Goal: Navigation & Orientation: Find specific page/section

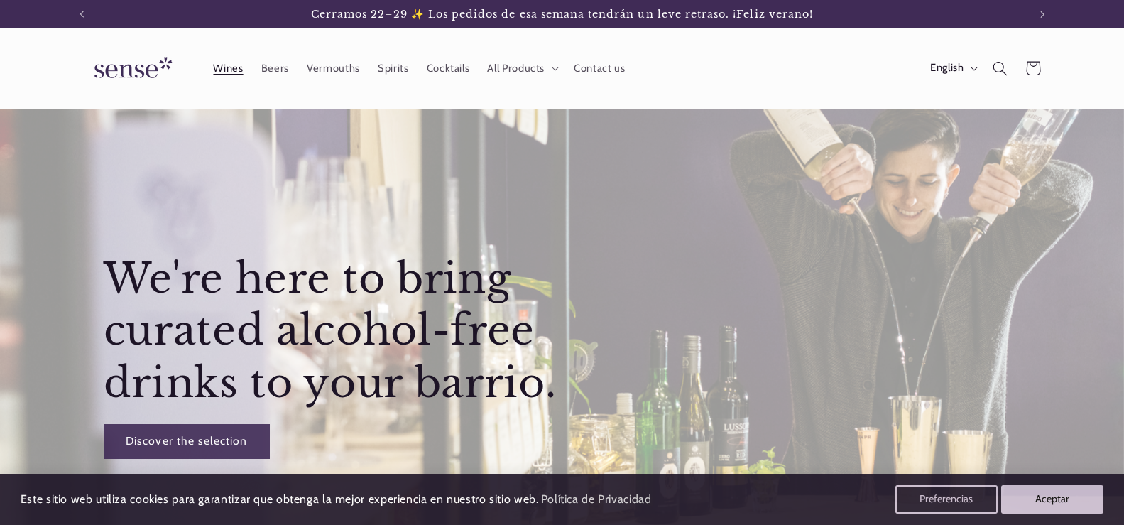
click at [233, 64] on span "Wines" at bounding box center [228, 68] width 30 height 13
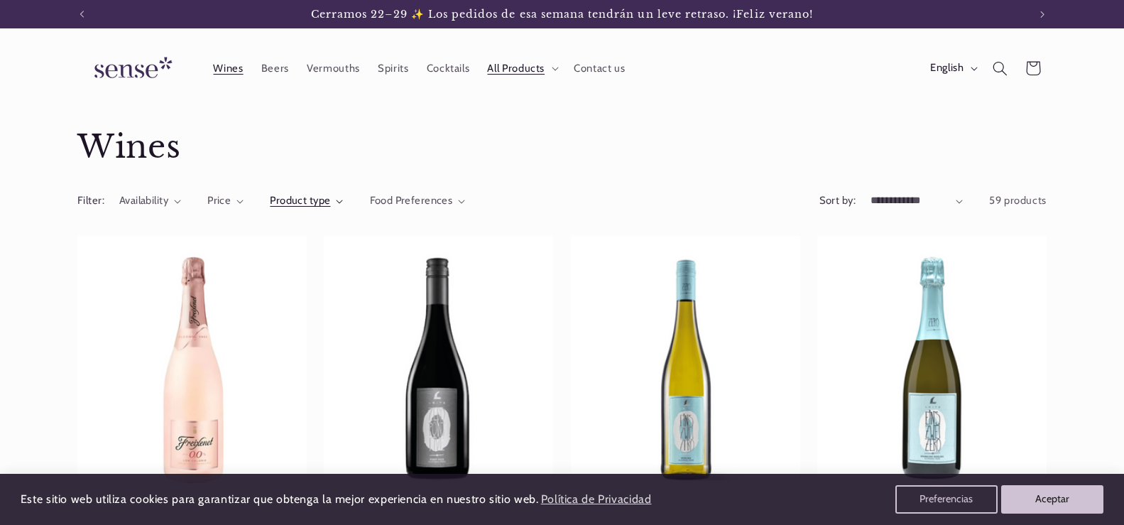
click at [314, 193] on div "Product type" at bounding box center [300, 201] width 60 height 16
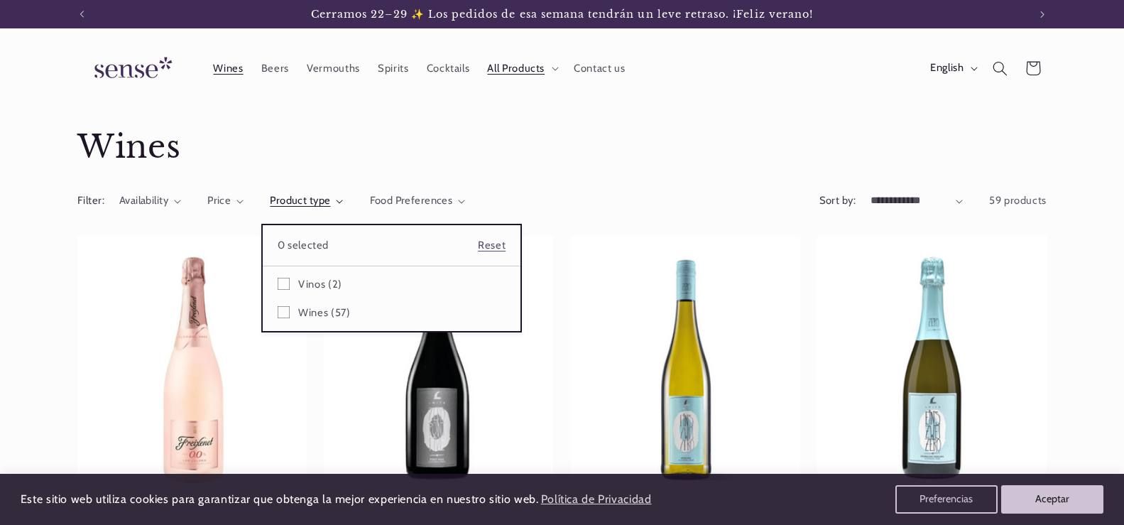
click at [343, 193] on summary "Product type" at bounding box center [306, 201] width 73 height 16
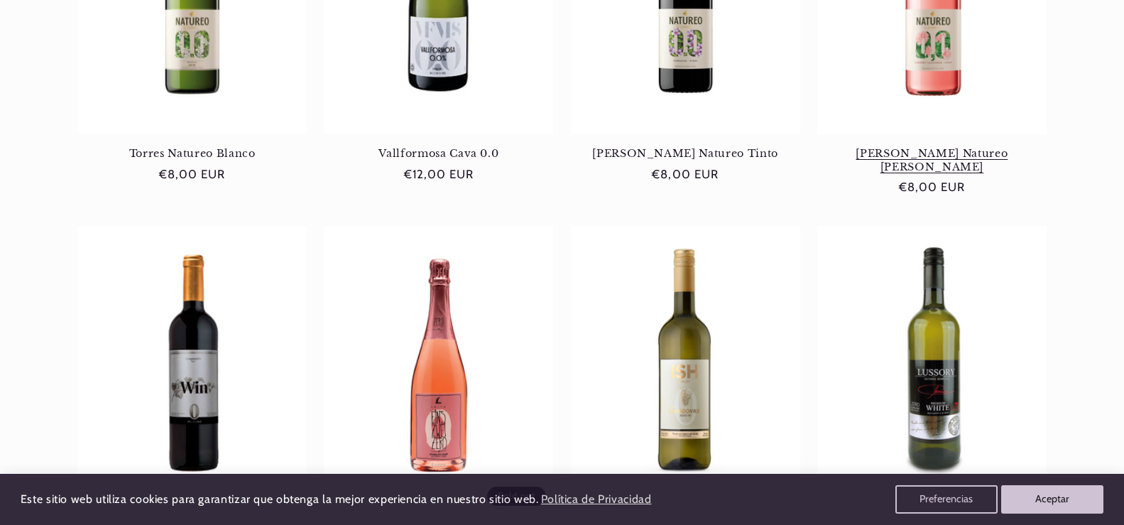
scroll to position [1349, 0]
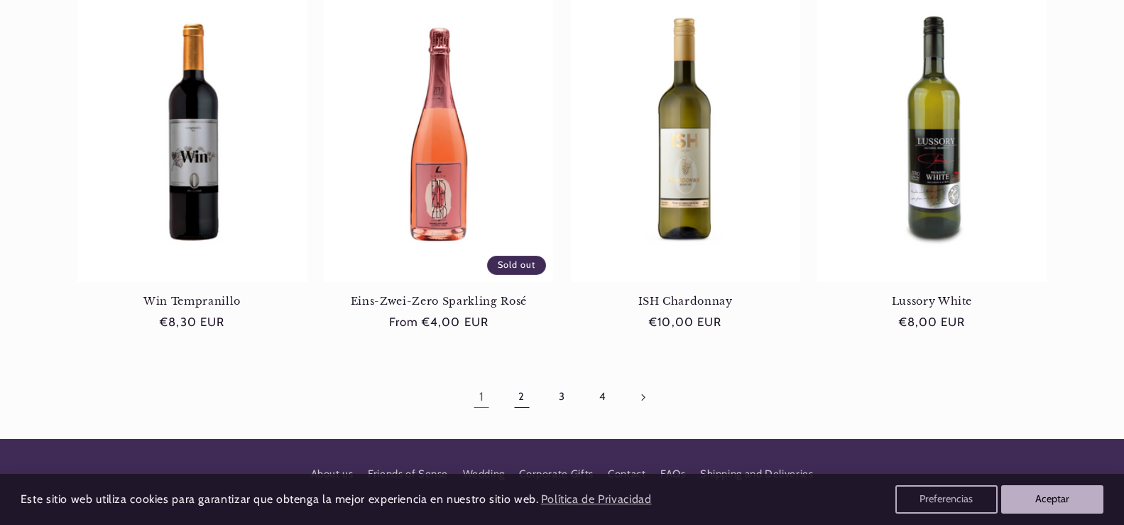
click at [507, 382] on link "2" at bounding box center [522, 397] width 33 height 33
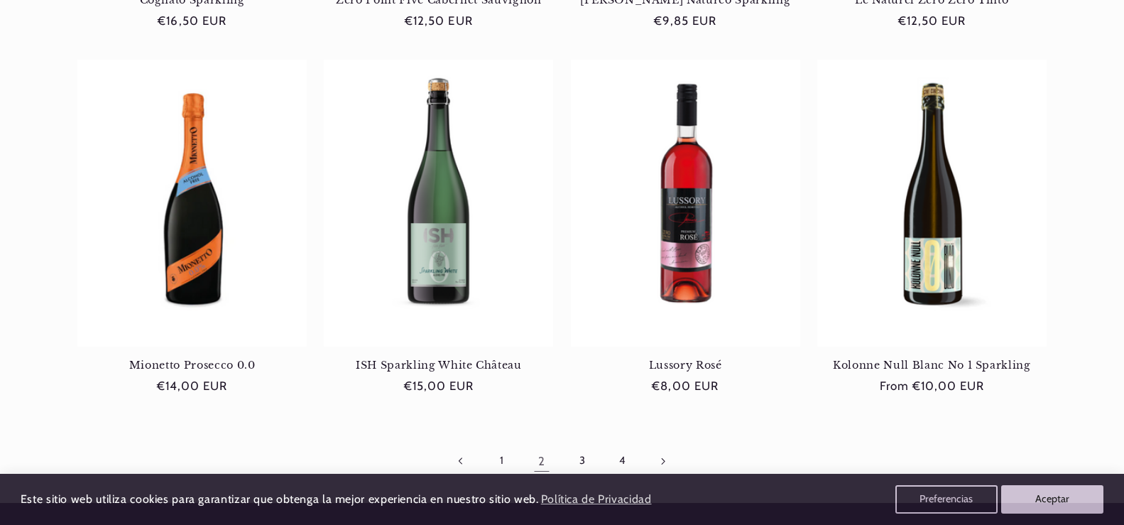
scroll to position [1278, 0]
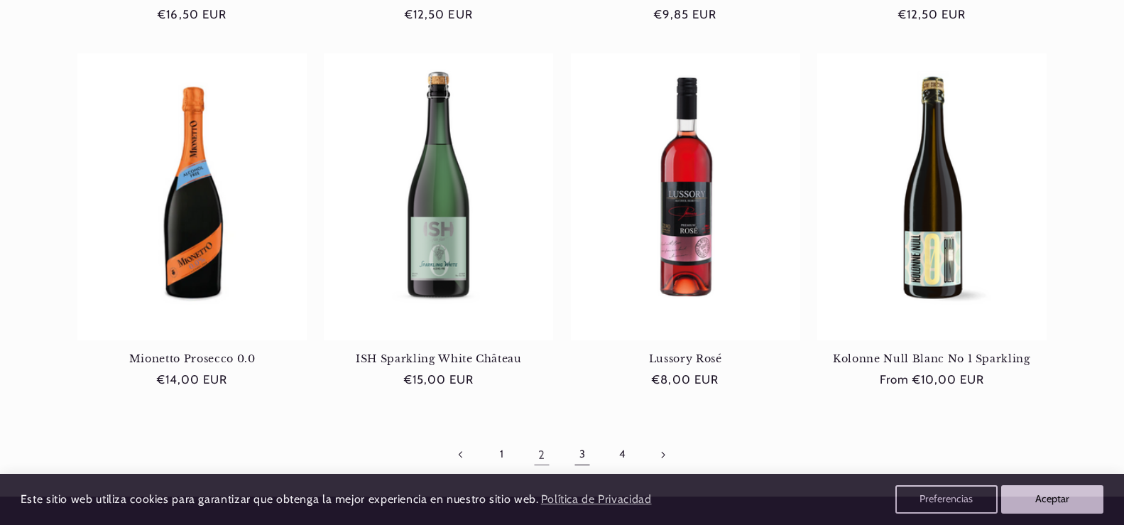
click at [577, 453] on link "3" at bounding box center [582, 454] width 33 height 33
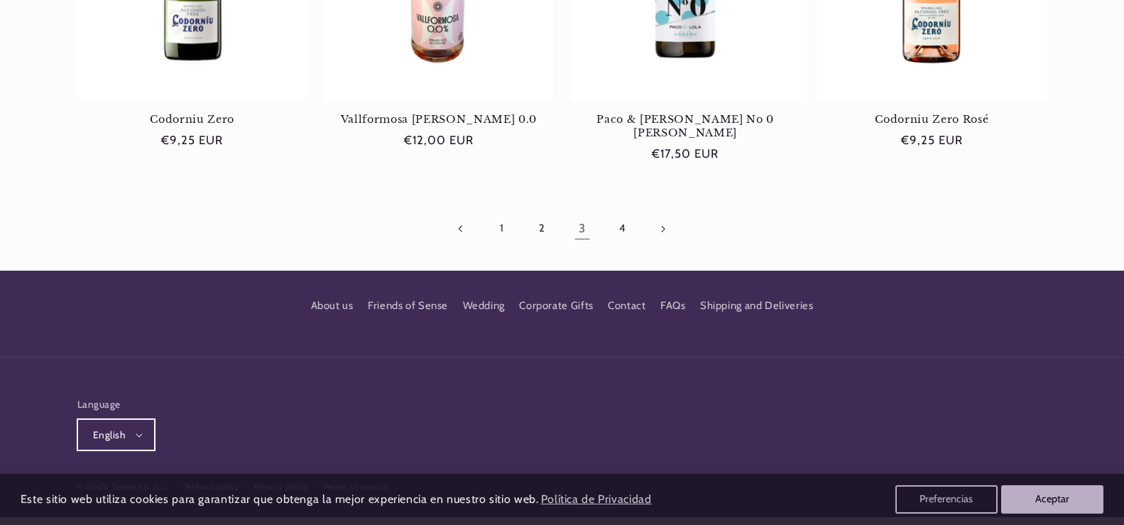
click at [87, 419] on button "English" at bounding box center [115, 434] width 77 height 31
click at [105, 342] on link "Català" at bounding box center [123, 358] width 89 height 33
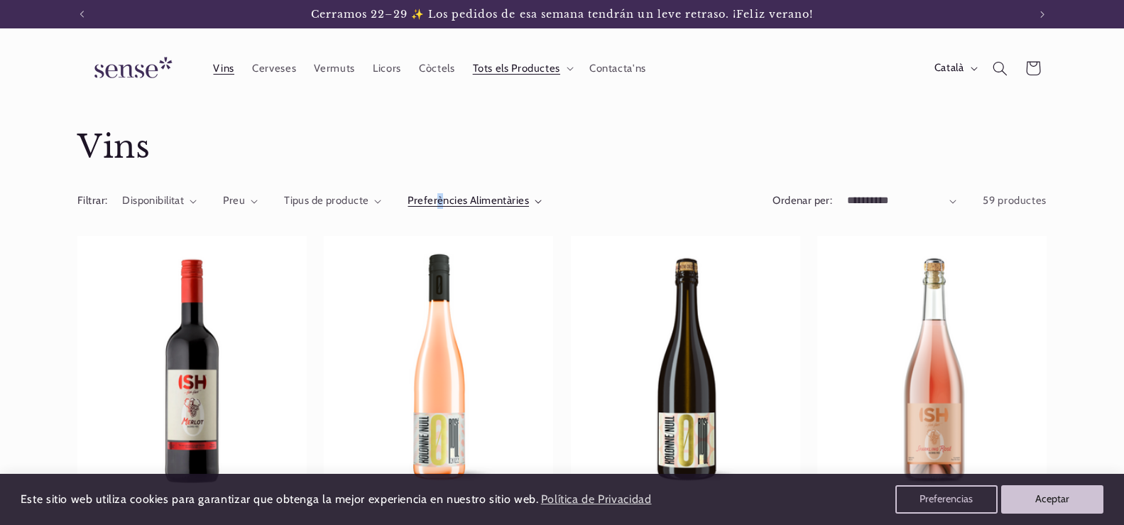
click at [438, 200] on span "Preferències Alimentàries" at bounding box center [468, 200] width 121 height 13
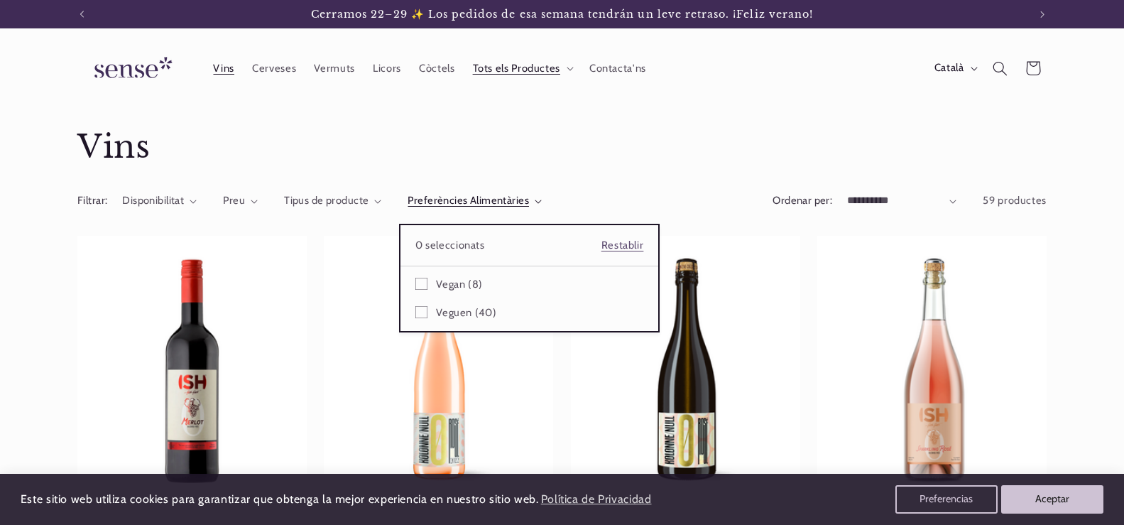
click at [408, 193] on summary "Preferències Alimentàries" at bounding box center [475, 201] width 134 height 16
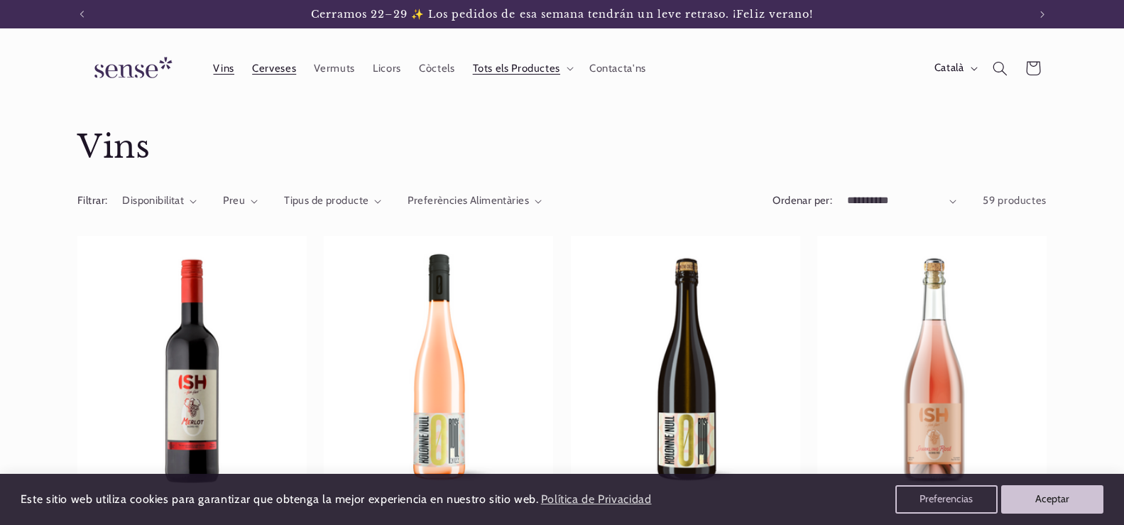
click at [278, 70] on span "Cerveses" at bounding box center [274, 68] width 44 height 13
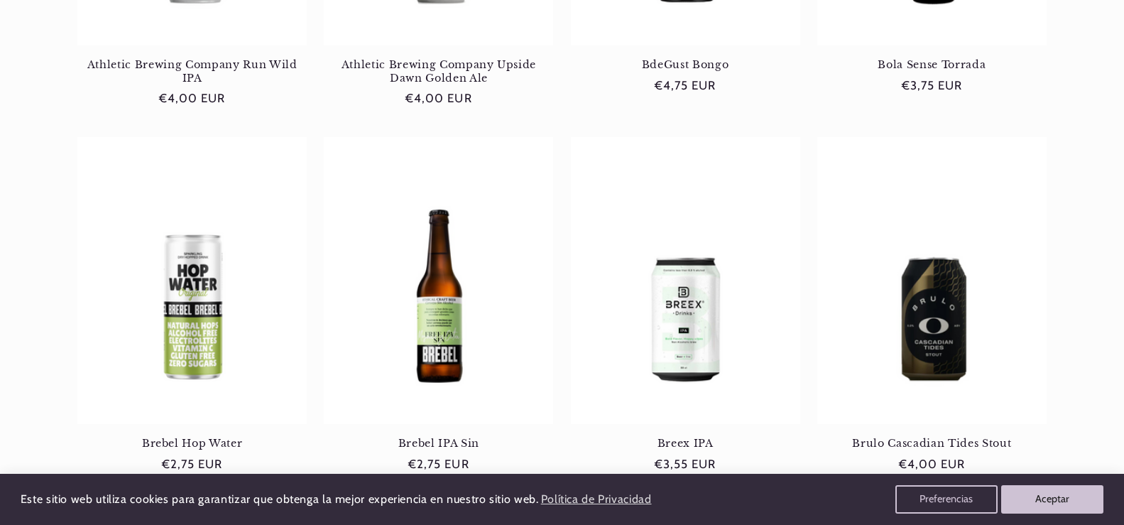
scroll to position [1349, 0]
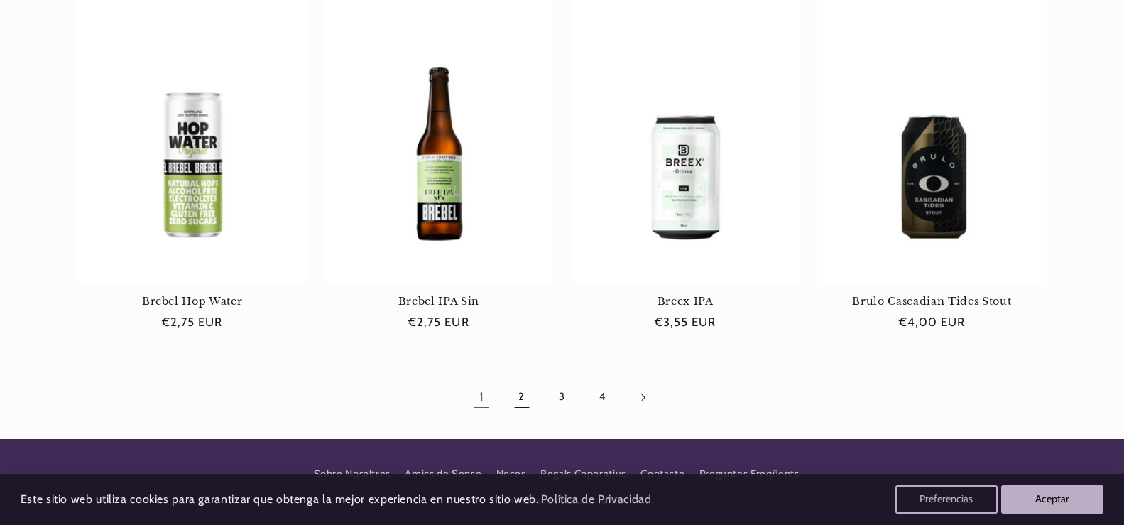
click at [523, 404] on link "2" at bounding box center [522, 397] width 33 height 33
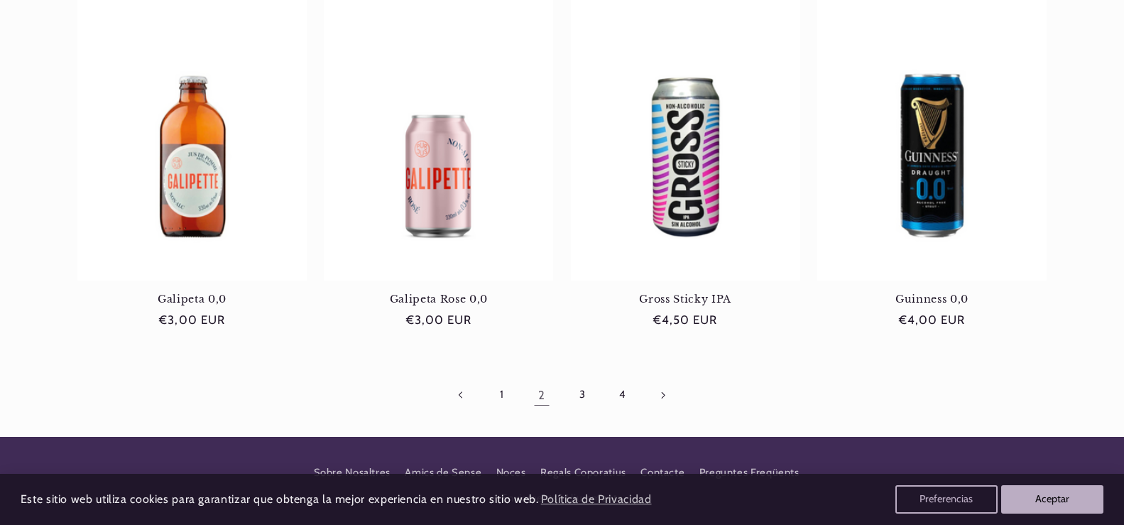
scroll to position [1421, 0]
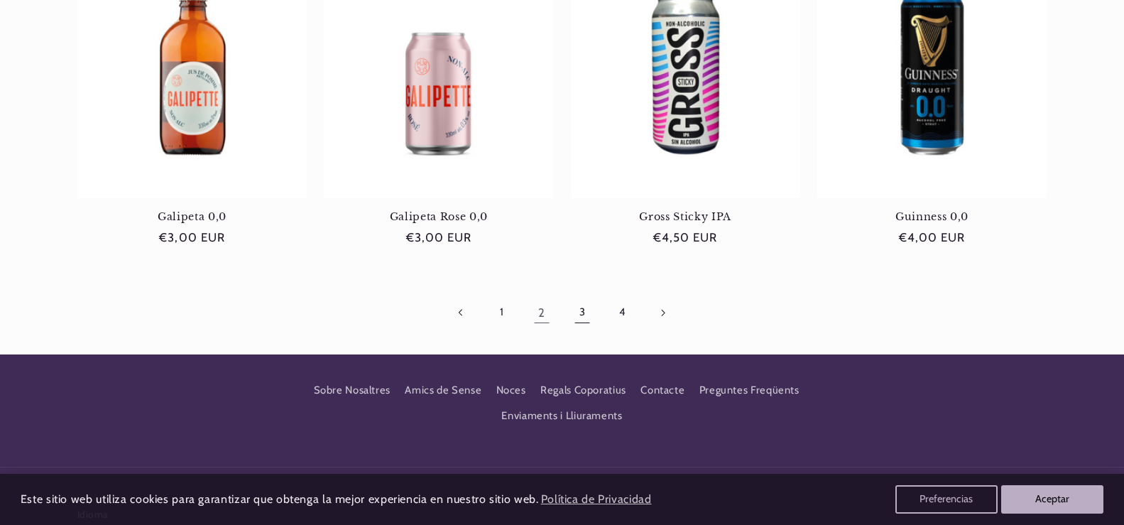
click at [582, 312] on link "3" at bounding box center [582, 312] width 33 height 33
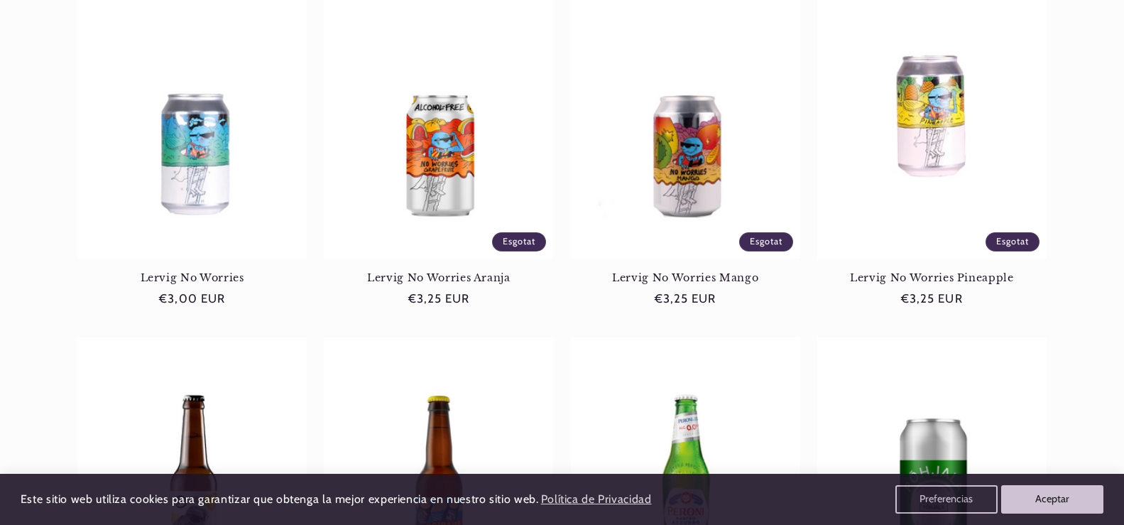
scroll to position [1544, 0]
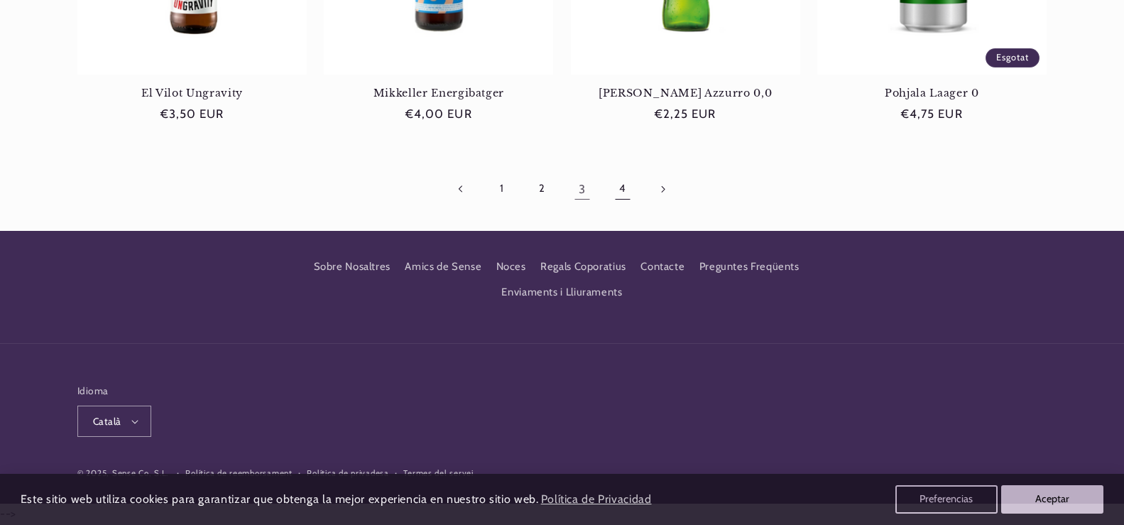
click at [618, 183] on link "4" at bounding box center [622, 189] width 33 height 33
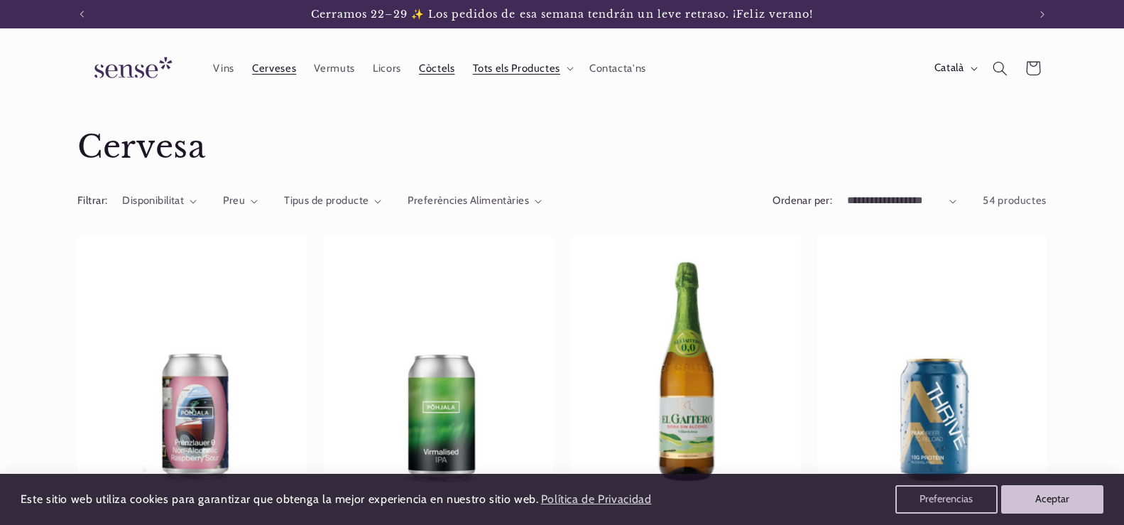
click at [425, 66] on span "Còctels" at bounding box center [437, 68] width 36 height 13
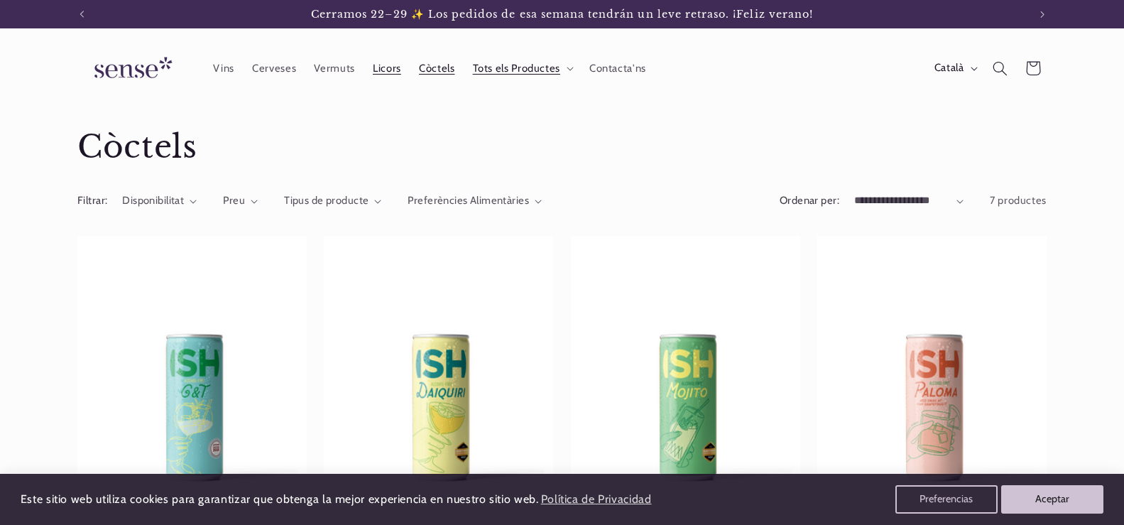
click at [386, 72] on span "Licors" at bounding box center [387, 68] width 28 height 13
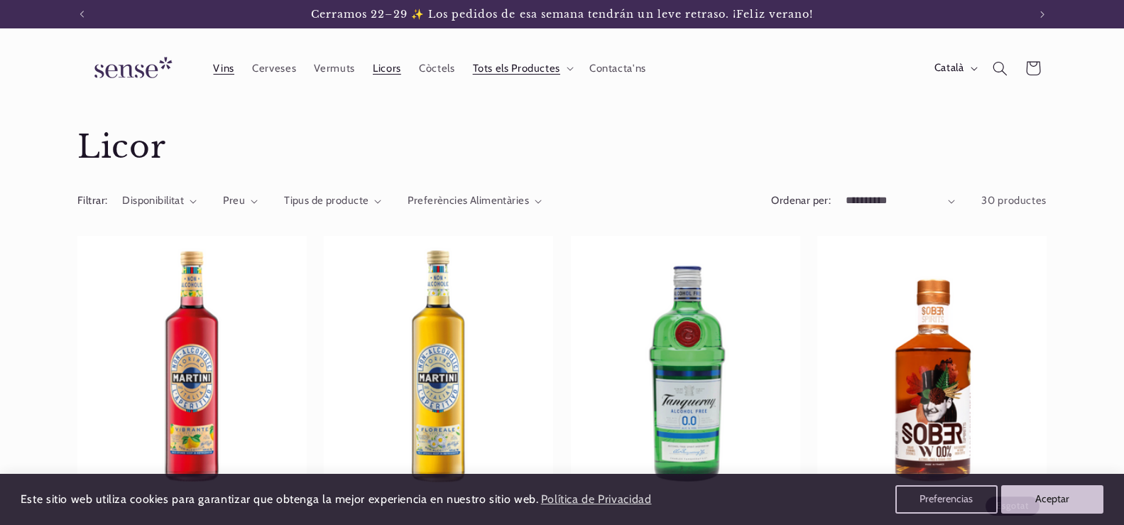
click at [222, 71] on span "Vins" at bounding box center [223, 68] width 21 height 13
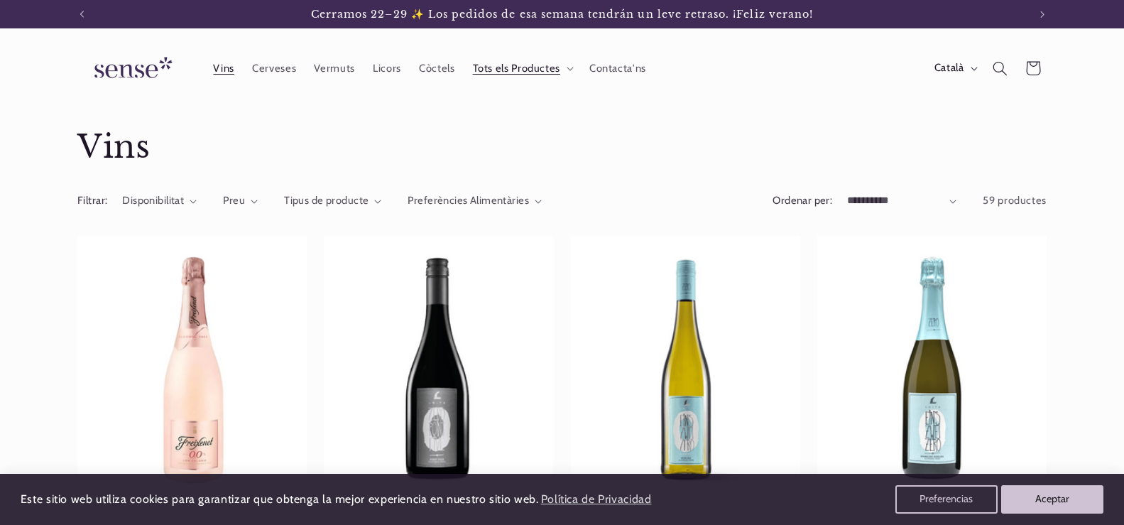
click at [138, 80] on img at bounding box center [130, 68] width 107 height 40
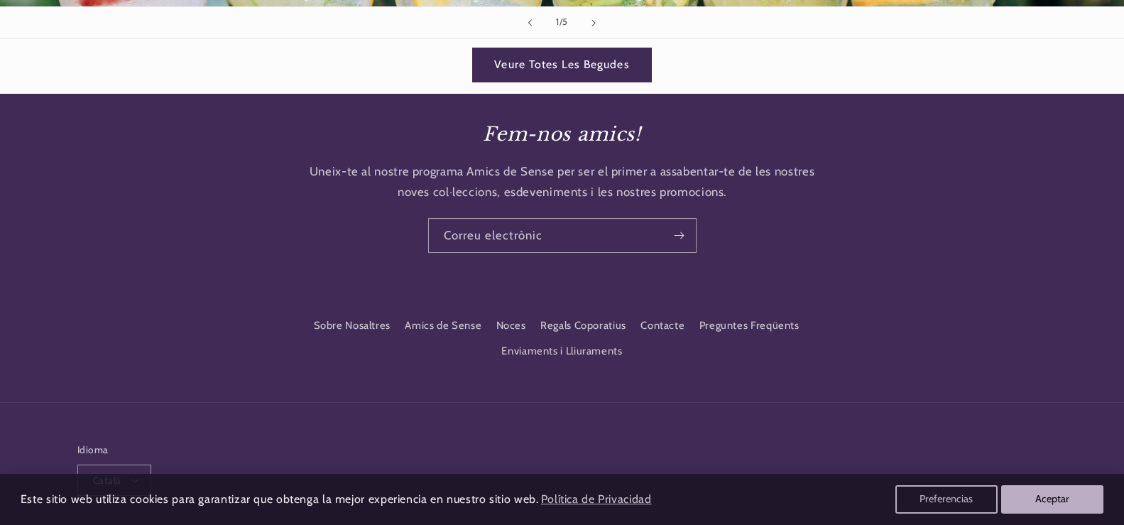
scroll to position [2905, 0]
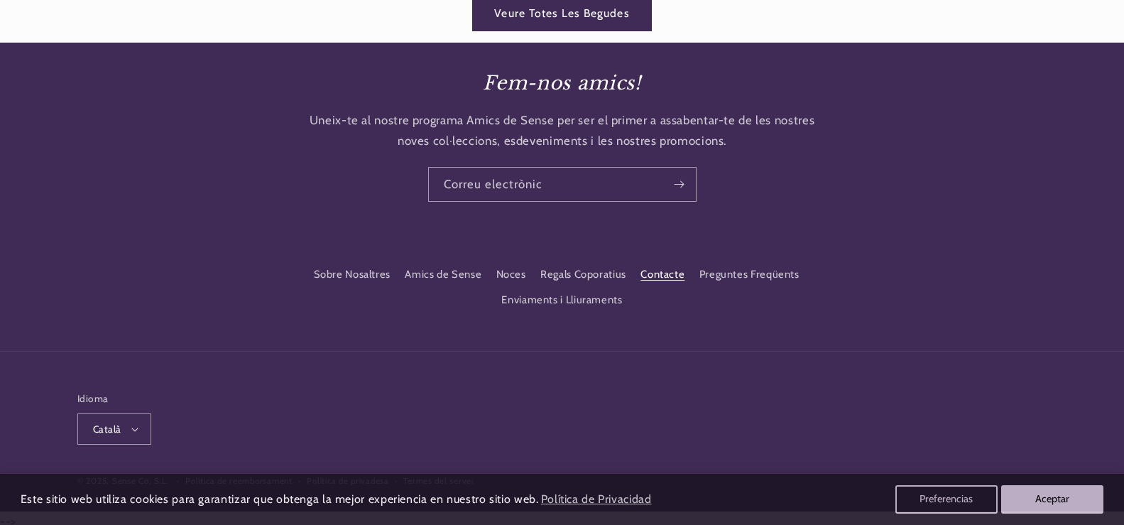
click at [653, 270] on link "Contacte" at bounding box center [663, 274] width 44 height 26
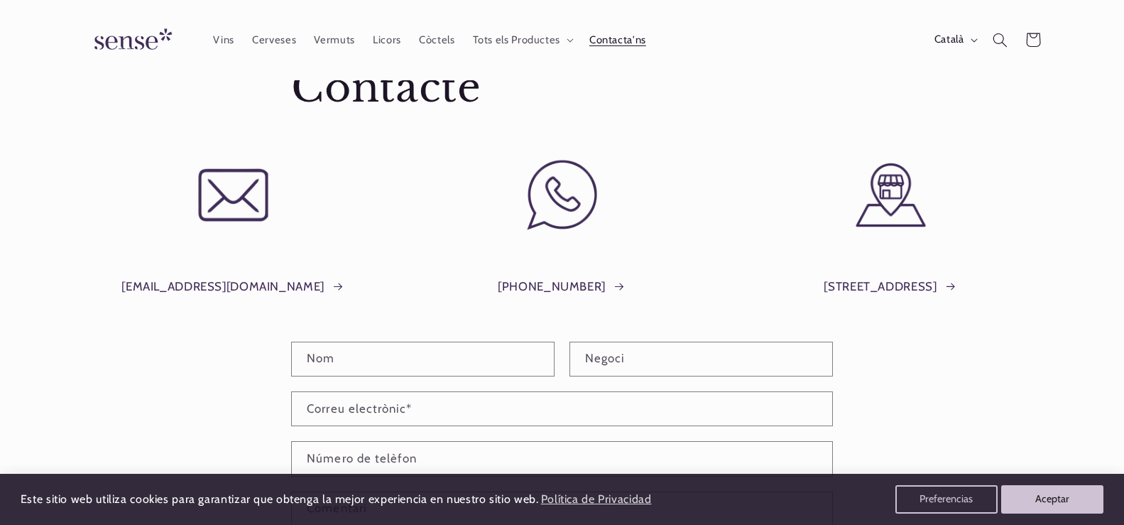
scroll to position [0, 946]
